Goal: Check status

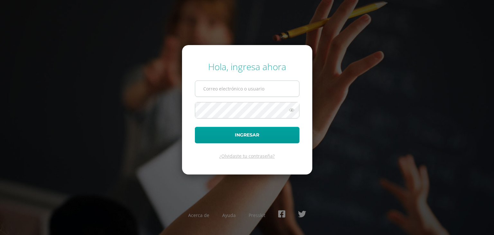
click at [212, 94] on input "text" at bounding box center [247, 89] width 104 height 16
type input "temporal+20190185@edoo.io"
click at [195, 127] on button "Ingresar" at bounding box center [247, 135] width 105 height 16
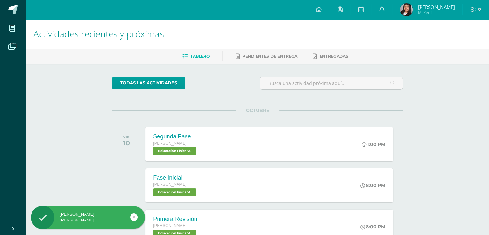
click at [413, 14] on img at bounding box center [406, 9] width 13 height 13
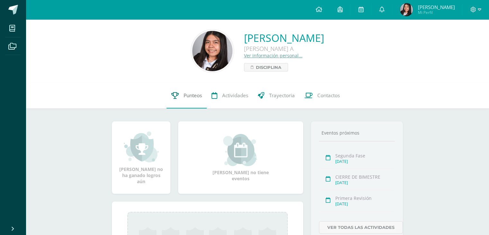
click at [197, 94] on span "Punteos" at bounding box center [193, 95] width 18 height 7
